Goal: Task Accomplishment & Management: Manage account settings

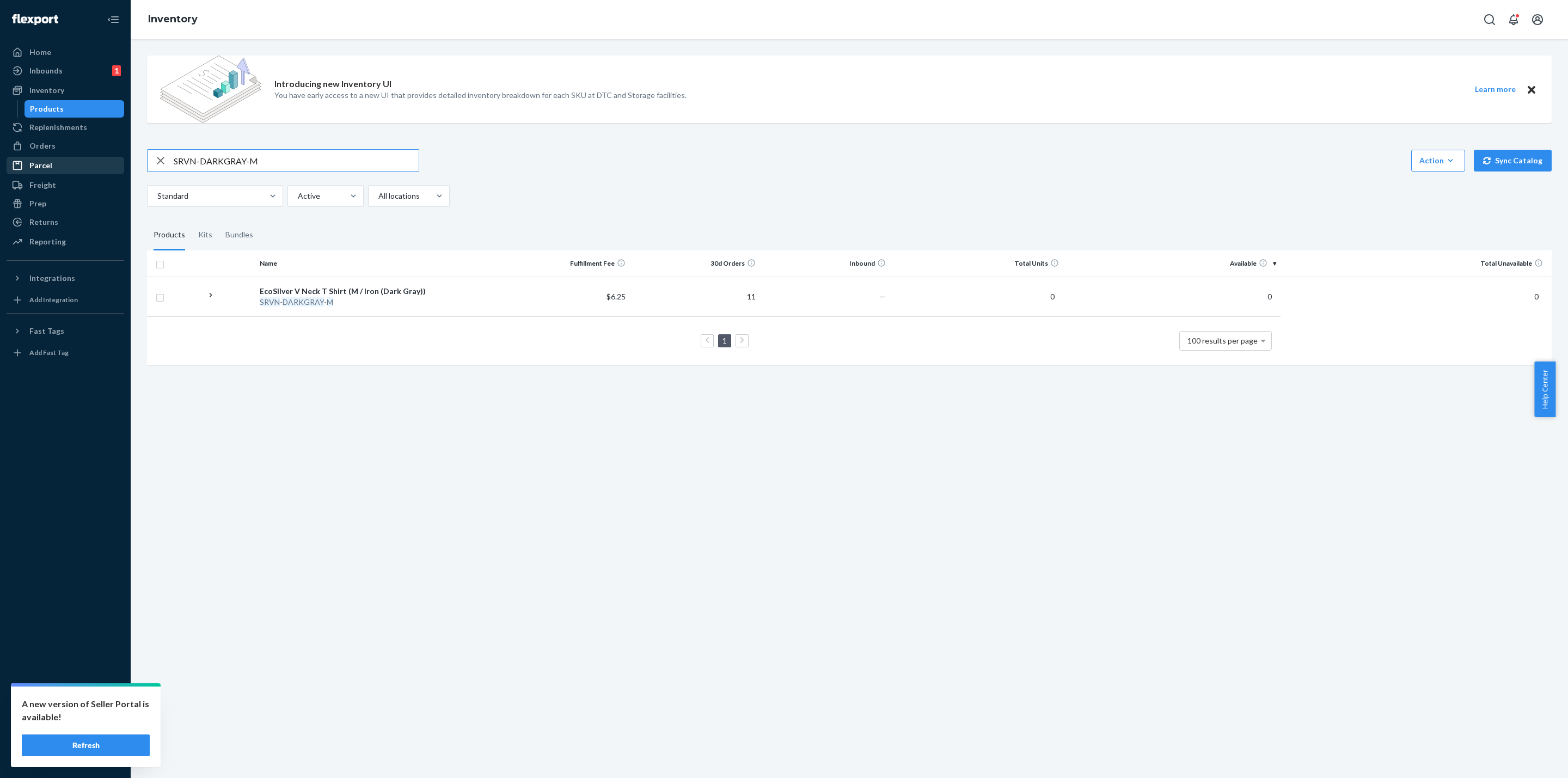
click at [20, 167] on div "Home Inbounds 1 Shipping Plans Problems 1 Inventory Products Replenishments Ord…" at bounding box center [784, 389] width 1568 height 778
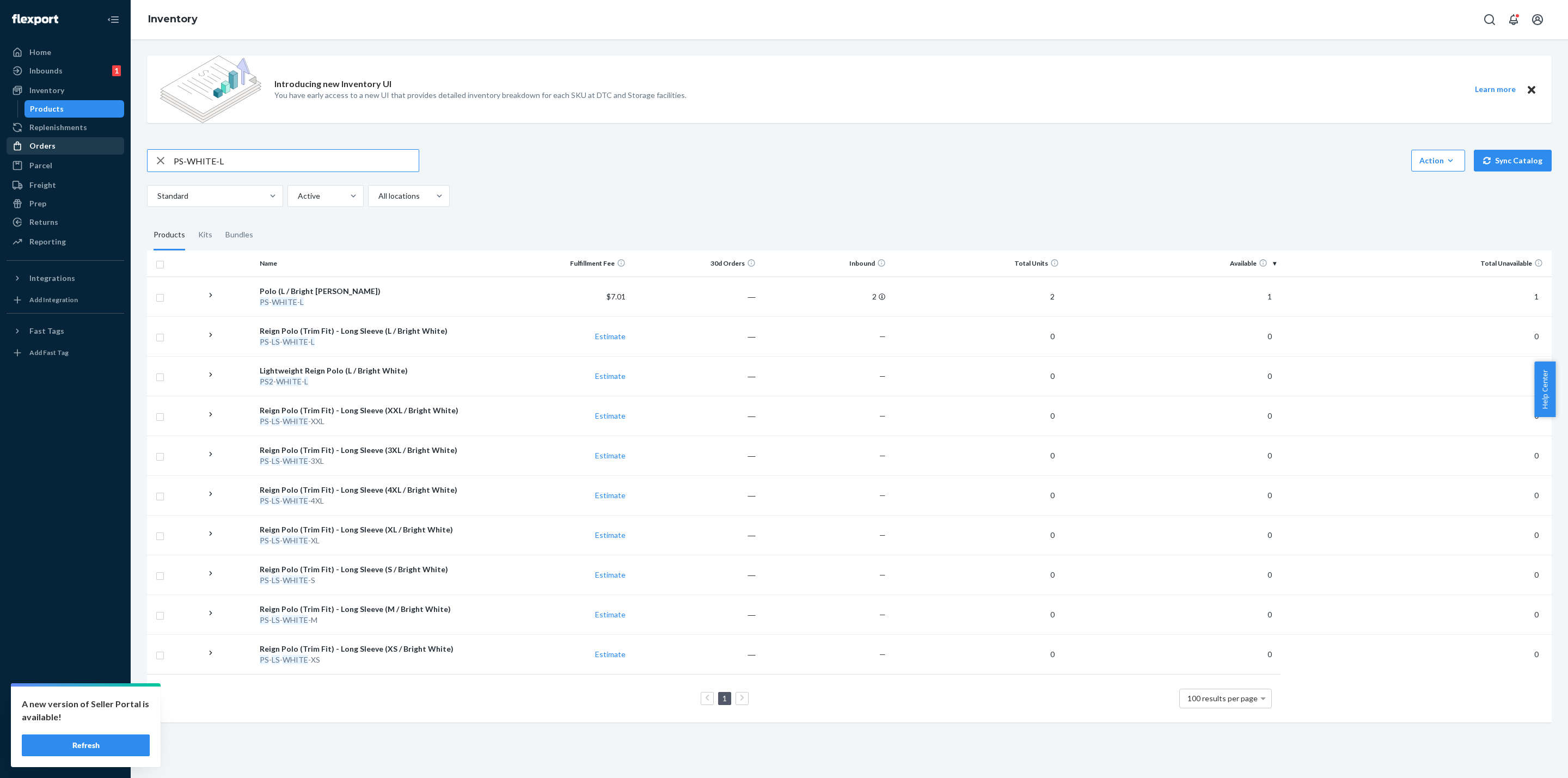
drag, startPoint x: 280, startPoint y: 154, endPoint x: 83, endPoint y: 145, distance: 197.2
click at [98, 151] on div "Home Inbounds 1 Shipping Plans Problems 1 Inventory Products Replenishments Ord…" at bounding box center [784, 389] width 1568 height 778
paste input "R-BBAF-BLACK"
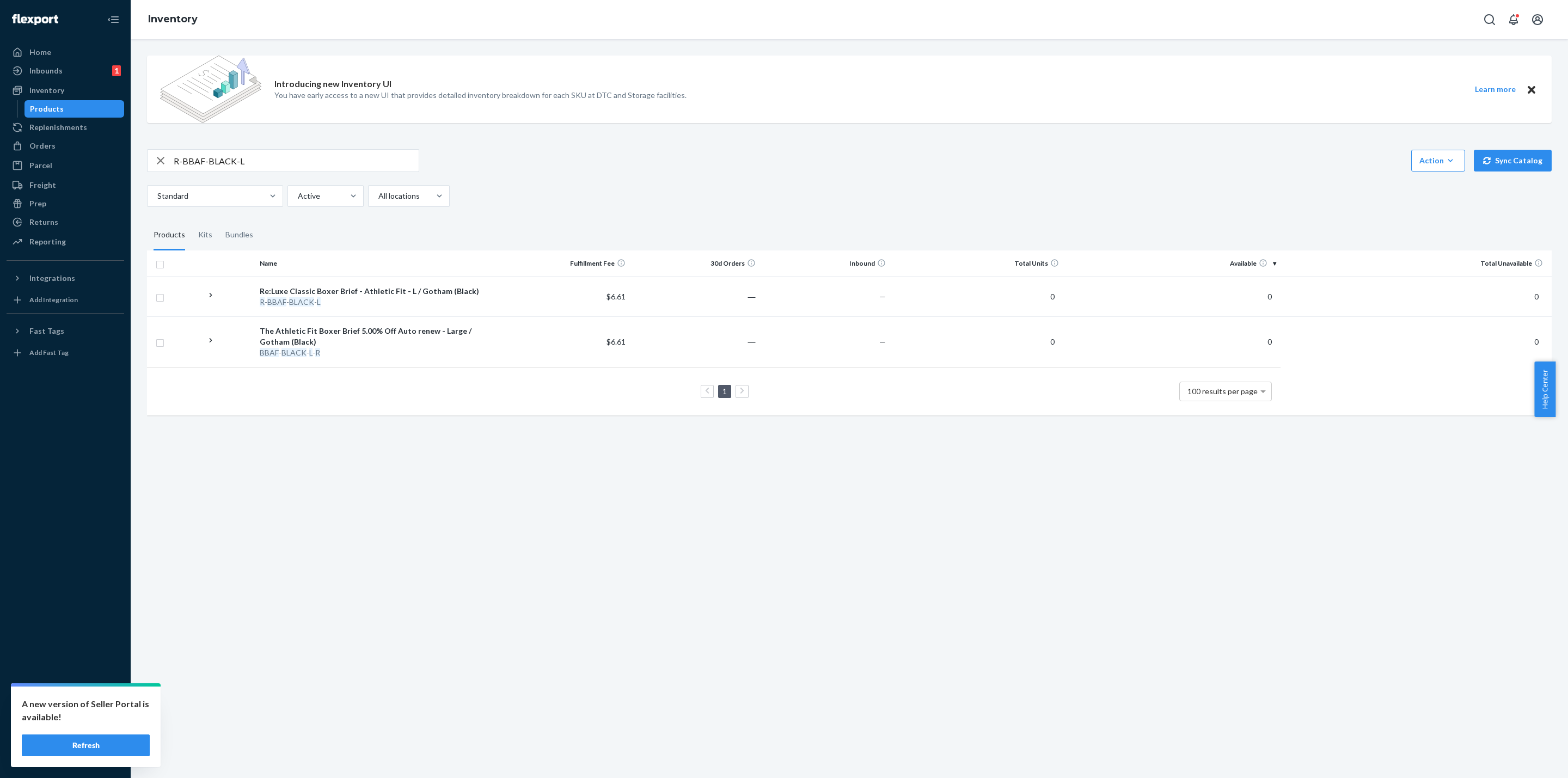
drag, startPoint x: 352, startPoint y: 160, endPoint x: 0, endPoint y: 177, distance: 352.4
click at [0, 177] on div "Home Inbounds 1 Shipping Plans Problems 1 Inventory Products Replenishments Ord…" at bounding box center [784, 389] width 1568 height 778
paste input "UBBLF-PANDAS-4X"
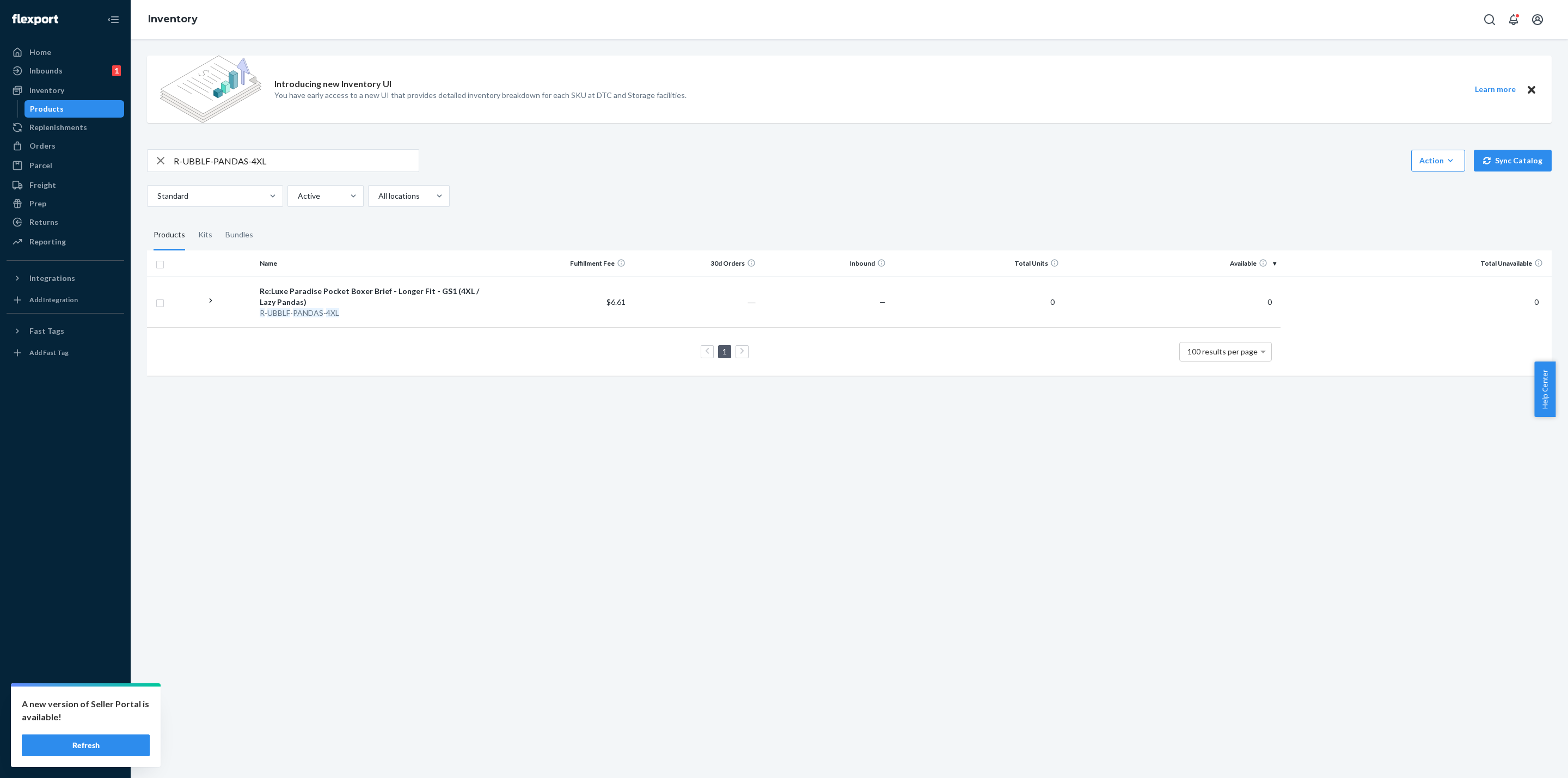
drag, startPoint x: 282, startPoint y: 159, endPoint x: 0, endPoint y: 139, distance: 282.7
click at [0, 139] on div "Home Inbounds 1 Shipping Plans Problems 1 Inventory Products Replenishments Ord…" at bounding box center [784, 389] width 1568 height 778
paste input "PS-WHITE-S"
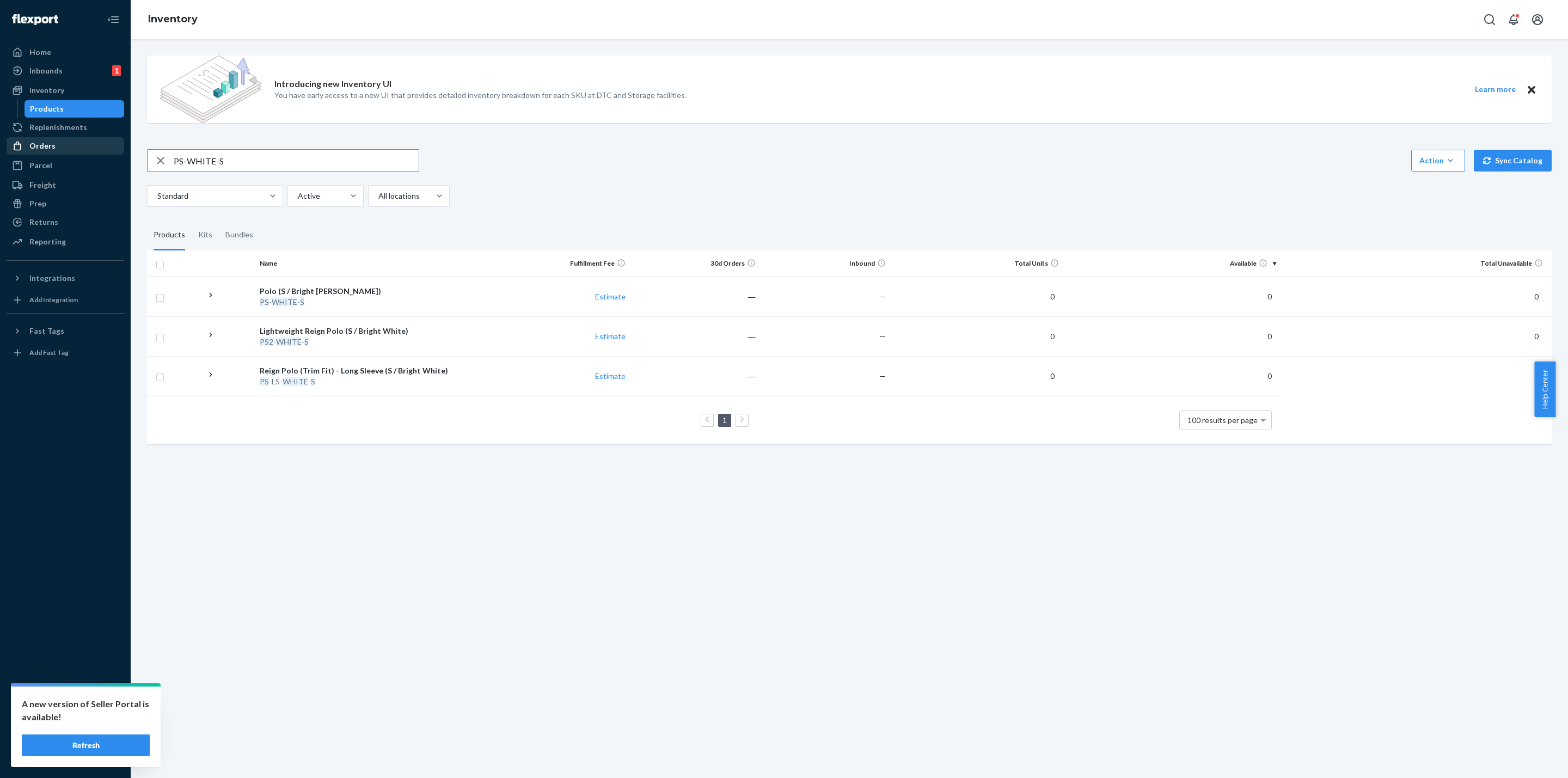
drag, startPoint x: 153, startPoint y: 159, endPoint x: 82, endPoint y: 141, distance: 73.2
click at [90, 147] on div "Home Inbounds 1 Shipping Plans Problems 1 Inventory Products Replenishments Ord…" at bounding box center [784, 389] width 1568 height 778
paste input "R-BF-RAINFOREST-L"
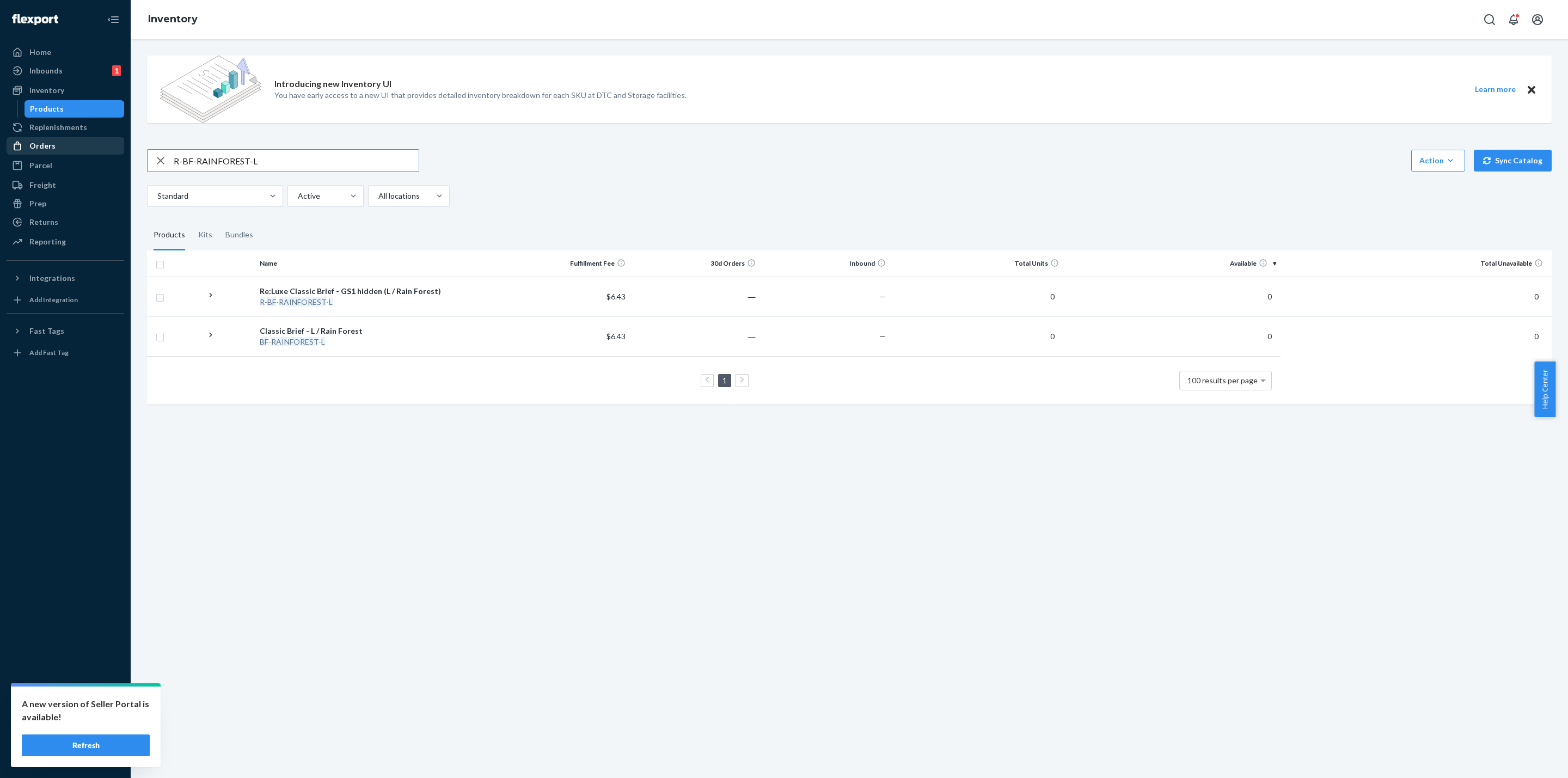
drag, startPoint x: 358, startPoint y: 165, endPoint x: 32, endPoint y: 151, distance: 326.3
click at [2, 160] on div "Home Inbounds 1 Shipping Plans Problems 1 Inventory Products Replenishments Ord…" at bounding box center [784, 389] width 1568 height 778
paste input "DS2-T-LIGHTBLUE"
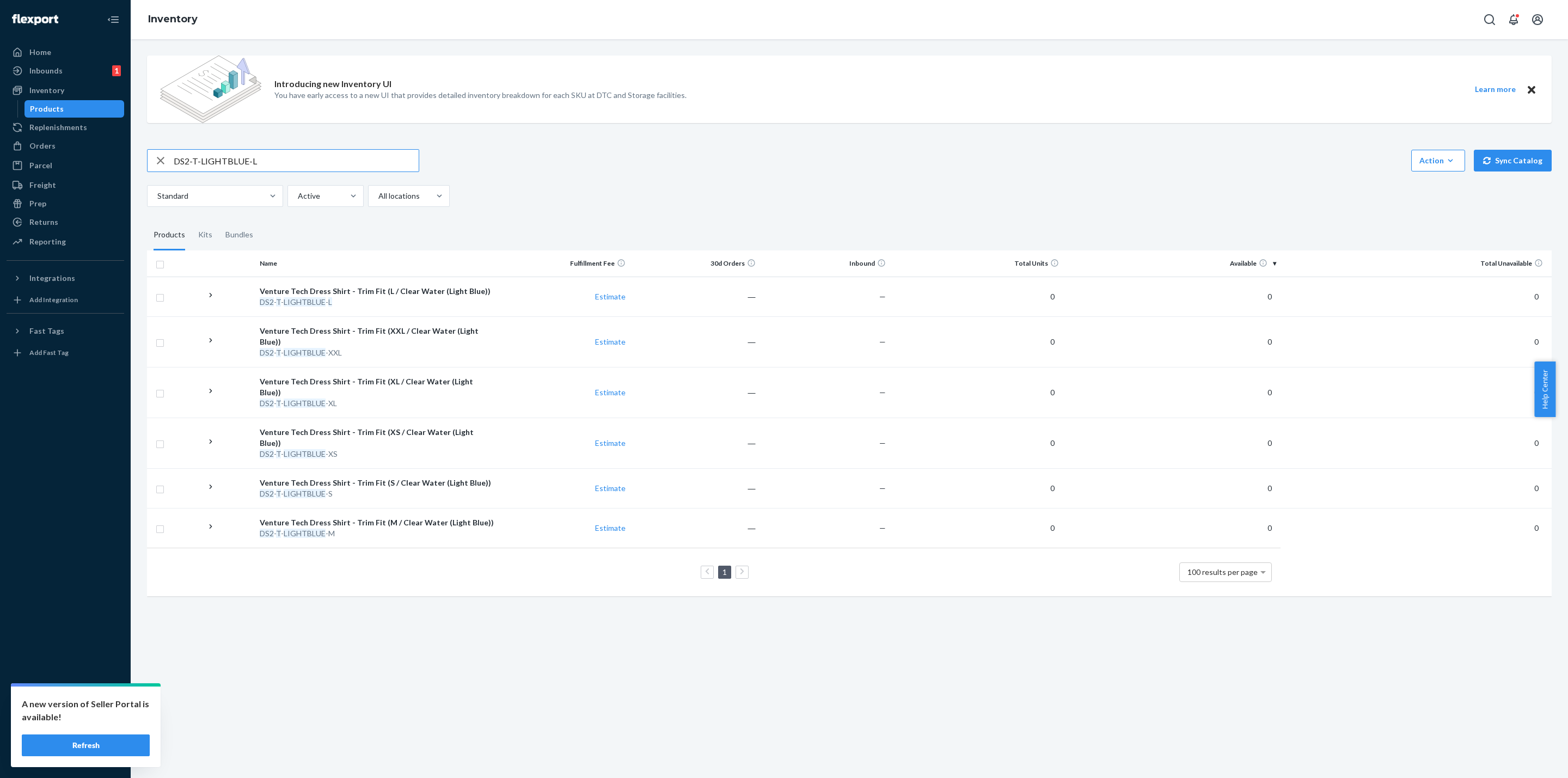
drag, startPoint x: 261, startPoint y: 160, endPoint x: 4, endPoint y: 136, distance: 258.1
click at [0, 141] on div "Home Inbounds 1 Shipping Plans Problems 1 Inventory Products Replenishments Ord…" at bounding box center [784, 389] width 1568 height 778
paste input "R-BB-HUNTER-M"
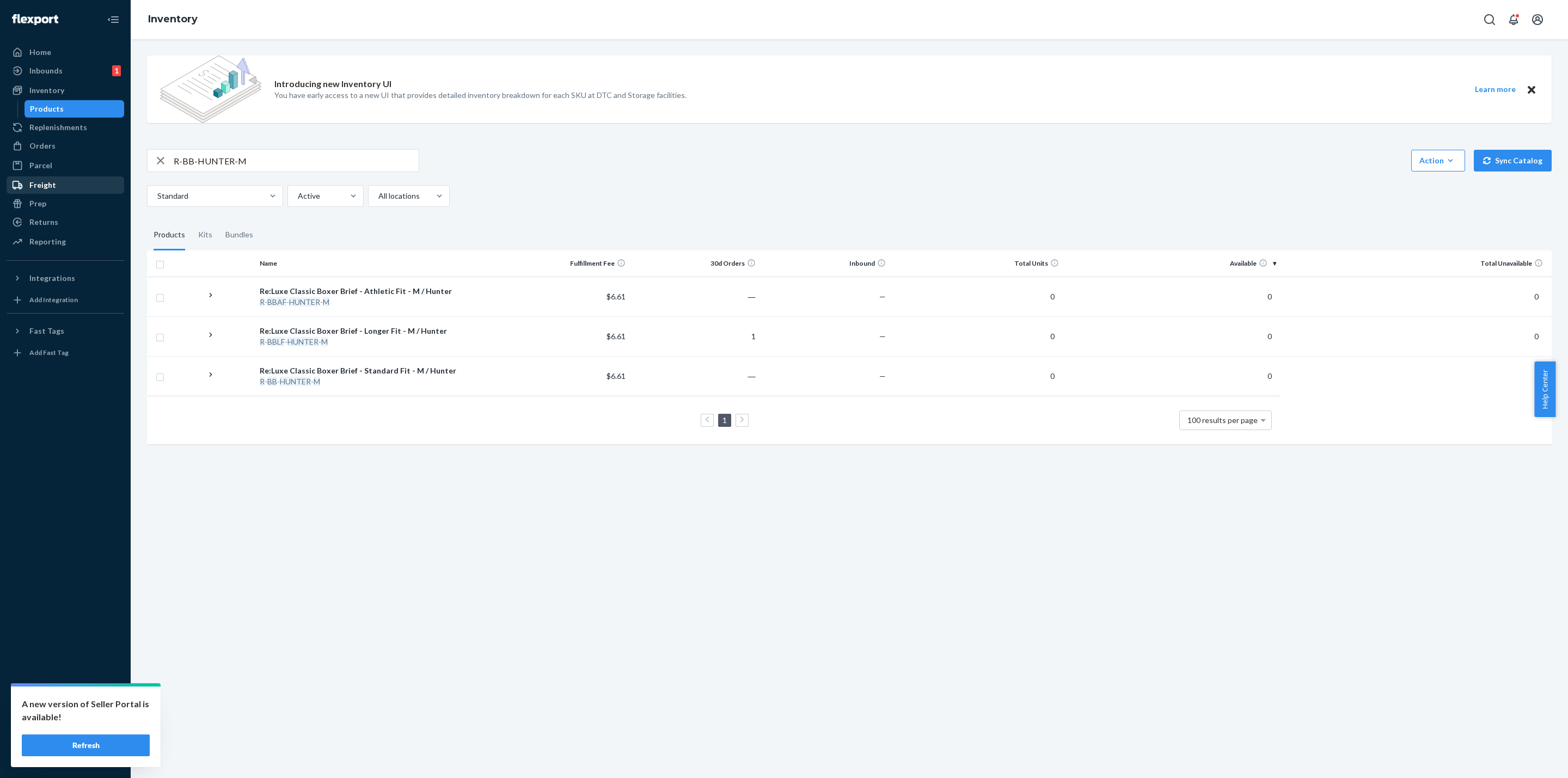
drag, startPoint x: 22, startPoint y: 178, endPoint x: 16, endPoint y: 186, distance: 10.0
click at [17, 185] on div "Home Inbounds 1 Shipping Plans Problems 1 Inventory Products Replenishments Ord…" at bounding box center [784, 389] width 1568 height 778
paste input "SUSHISM-MINT"
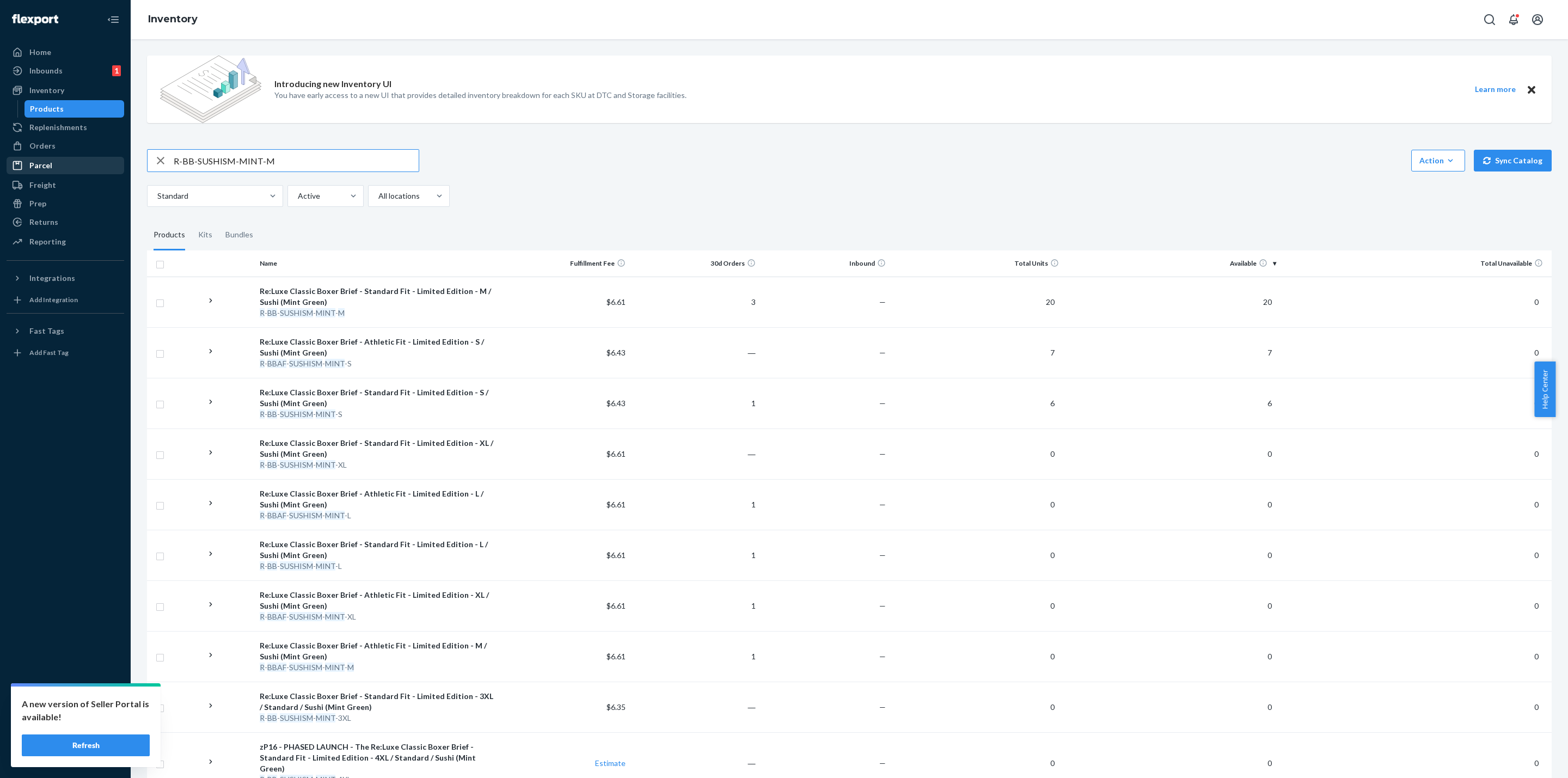
drag, startPoint x: 275, startPoint y: 165, endPoint x: 0, endPoint y: 152, distance: 275.3
click at [0, 156] on div "Home Inbounds 1 Shipping Plans Problems 1 Inventory Products Replenishments Ord…" at bounding box center [784, 389] width 1568 height 778
paste input "T-BLACK"
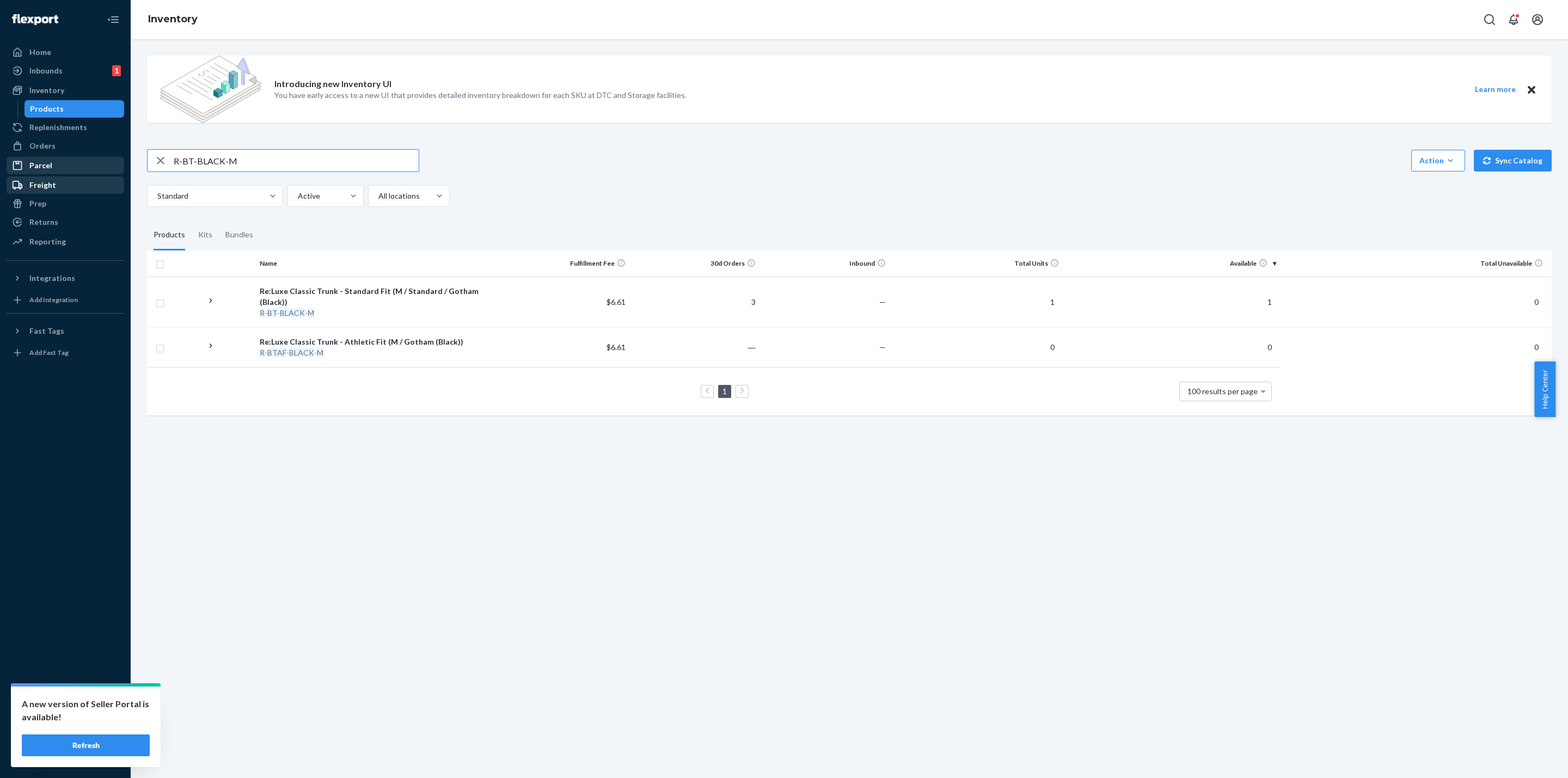
drag, startPoint x: 288, startPoint y: 169, endPoint x: 58, endPoint y: 179, distance: 230.2
click at [58, 179] on div "Home Inbounds 1 Shipping Plans Problems 1 Inventory Products Replenishments Ord…" at bounding box center [784, 389] width 1568 height 778
paste input "F-BRIGHTNAVY"
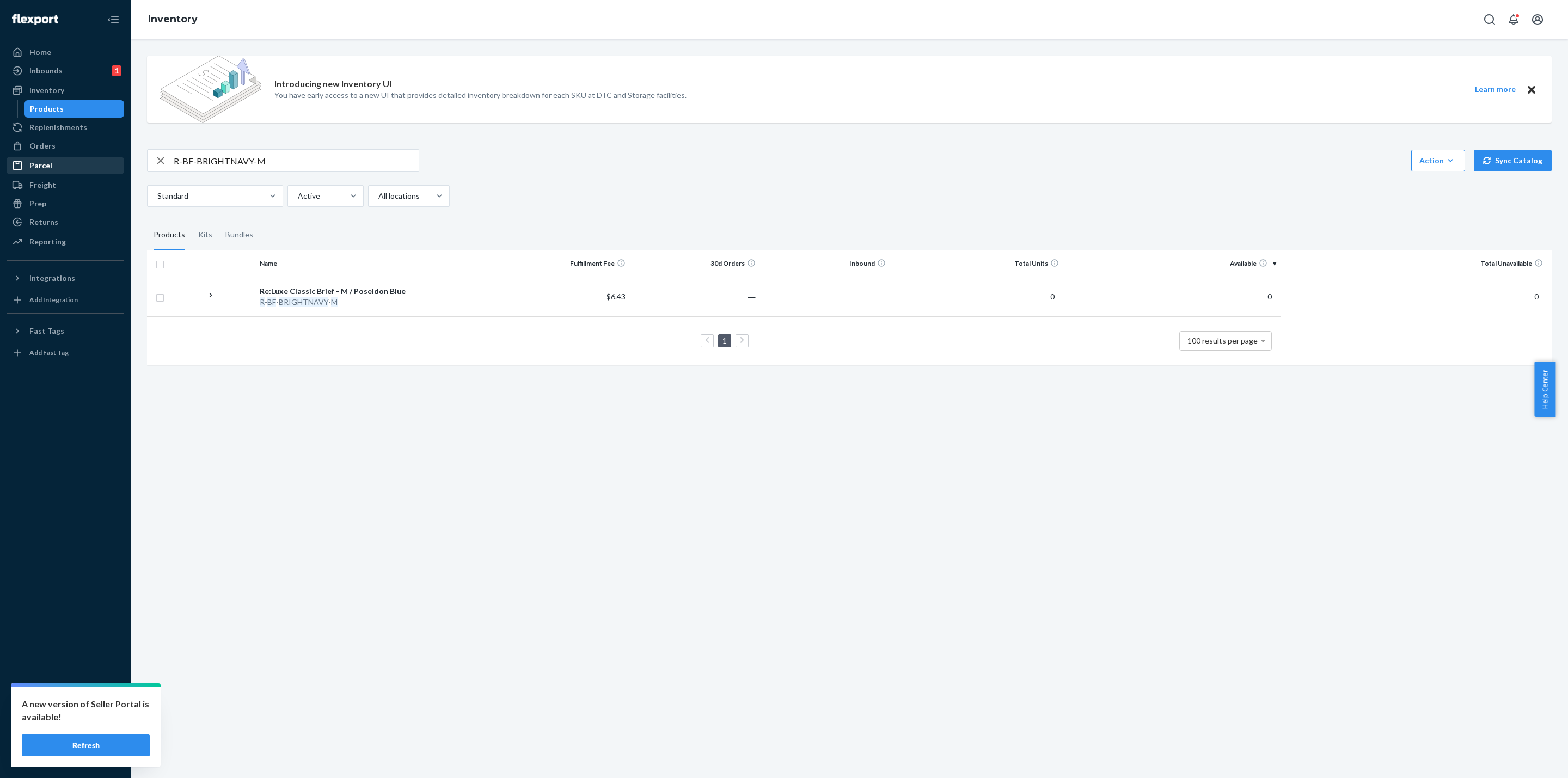
drag, startPoint x: 289, startPoint y: 160, endPoint x: 0, endPoint y: 160, distance: 289.0
click at [0, 159] on div "Home Inbounds 1 Shipping Plans Problems 1 Inventory Products Replenishments Ord…" at bounding box center [784, 389] width 1568 height 778
paste input "UBBLF-CAMOBLACK-XXL"
drag, startPoint x: 343, startPoint y: 159, endPoint x: 98, endPoint y: 159, distance: 245.0
click at [101, 159] on div "Home Inbounds 1 Shipping Plans Problems 1 Inventory Products Replenishments Ord…" at bounding box center [784, 389] width 1568 height 778
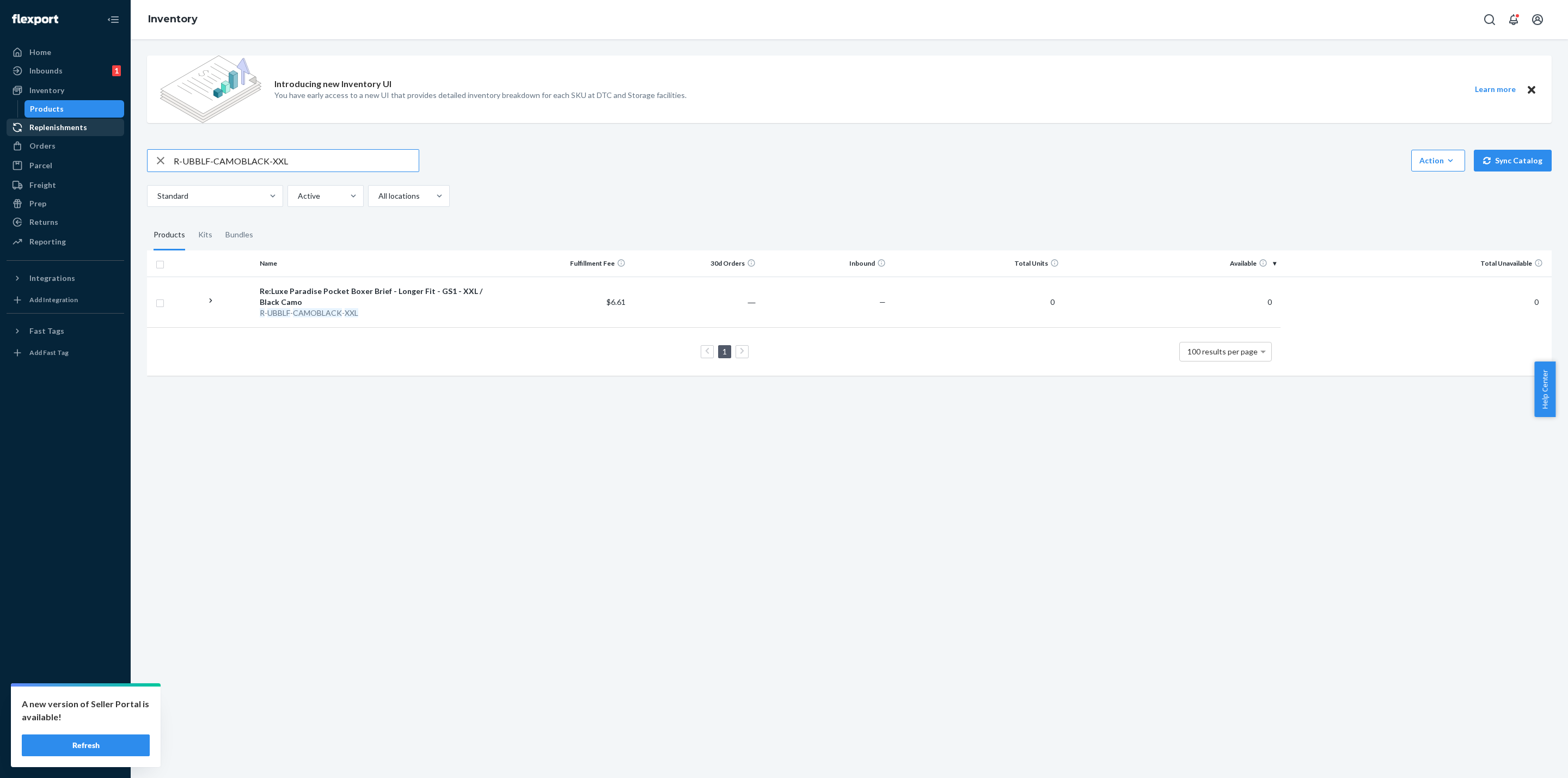
paste input "ARUBT-DARKGRAY-"
drag, startPoint x: 266, startPoint y: 159, endPoint x: 2, endPoint y: 144, distance: 264.4
click at [2, 145] on div "Home Inbounds 1 Shipping Plans Problems 1 Inventory Products Replenishments Ord…" at bounding box center [784, 389] width 1568 height 778
paste input "R-BBLF-RAINFOR-GRN-M"
type input "R-BBLF-RAINFOR-GRN-M"
